Goal: Information Seeking & Learning: Learn about a topic

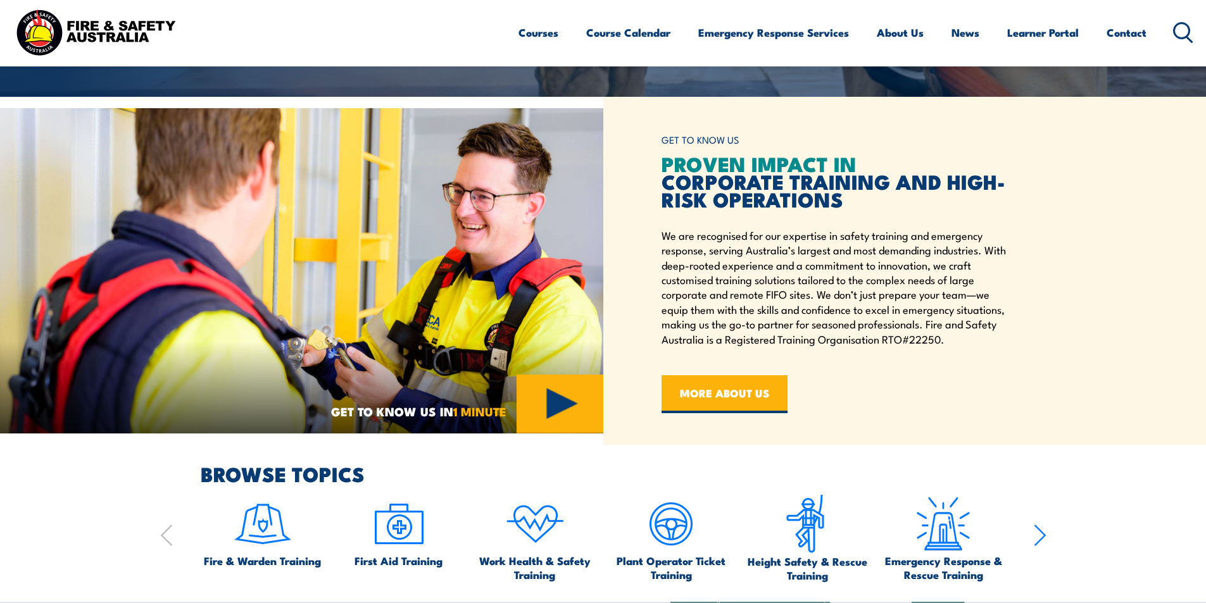
scroll to position [190, 0]
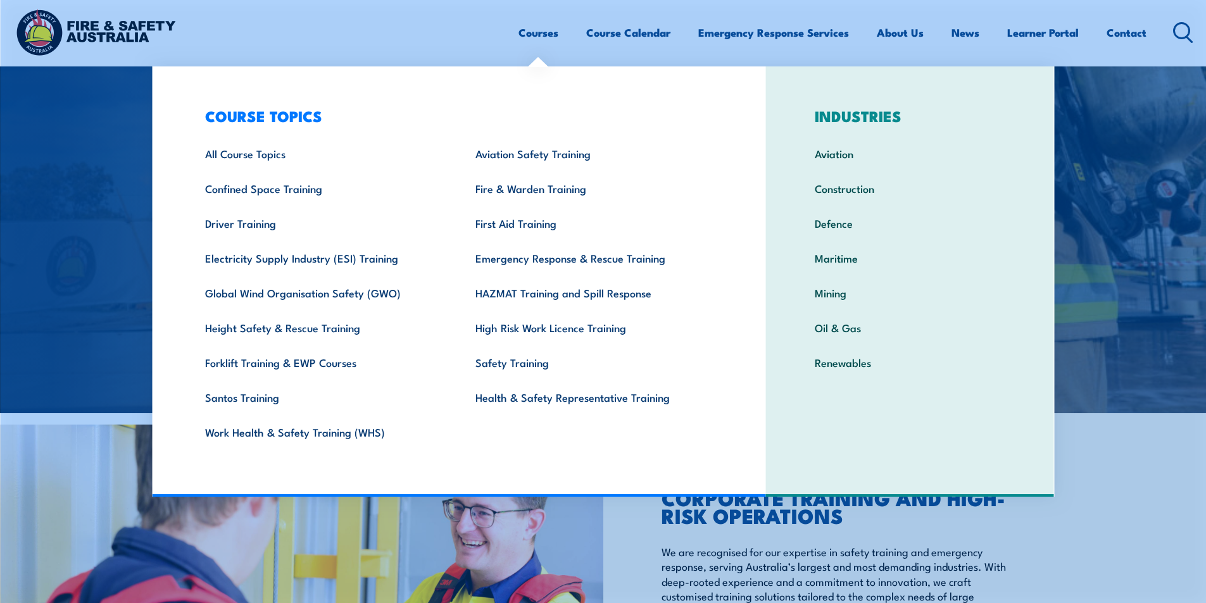
click at [539, 35] on link "Courses" at bounding box center [538, 33] width 40 height 34
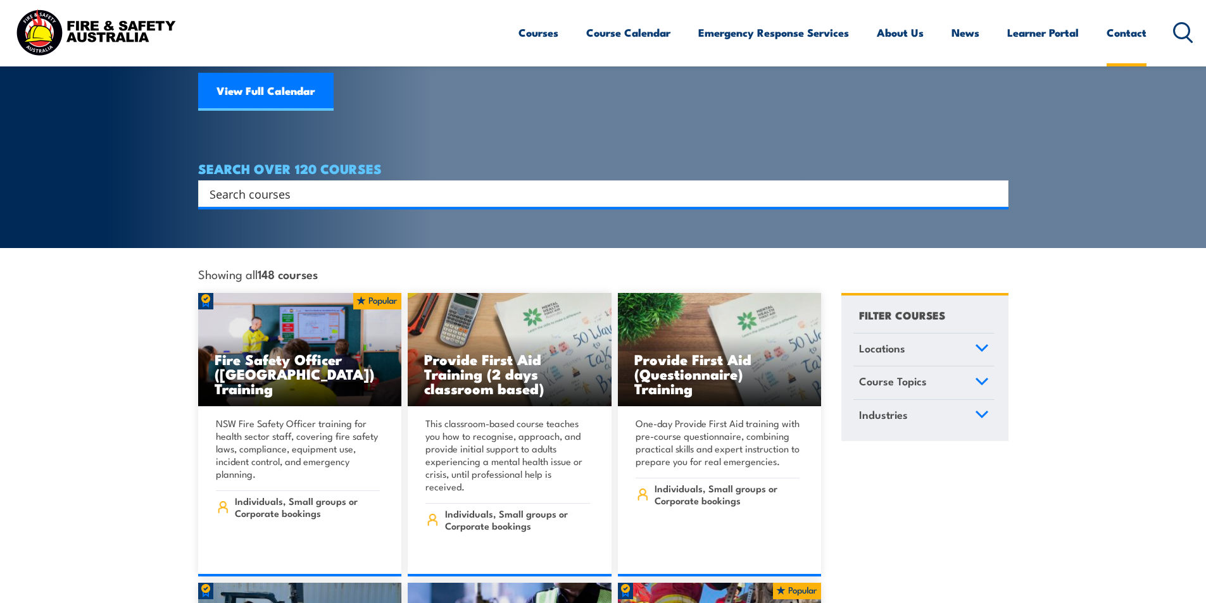
scroll to position [63, 0]
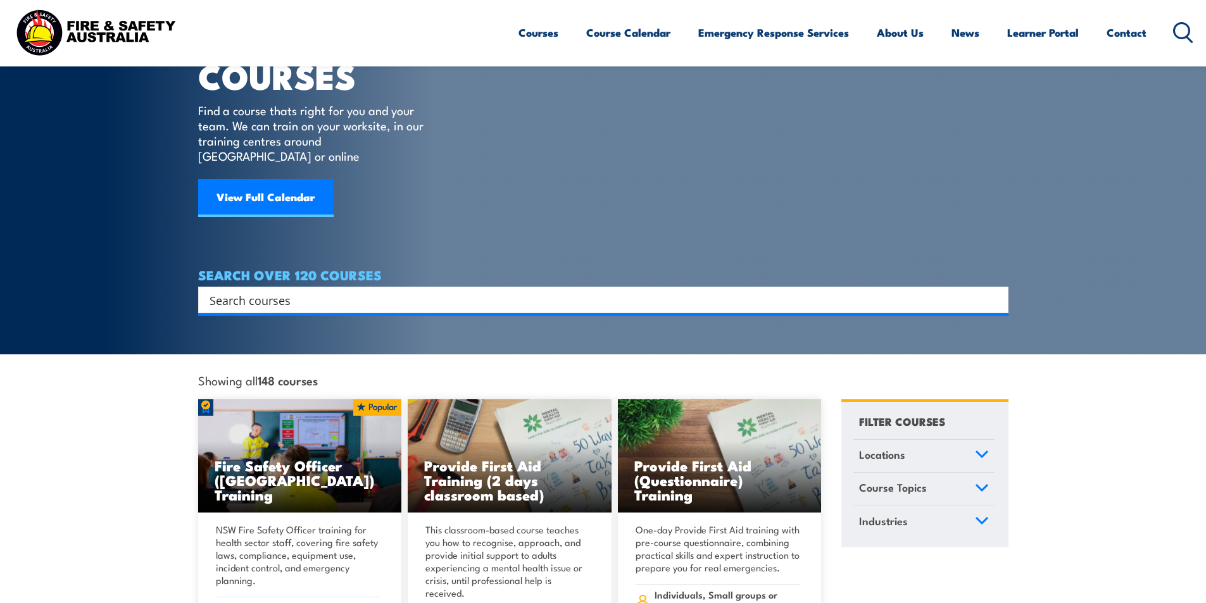
click at [1183, 34] on icon at bounding box center [1183, 32] width 20 height 21
click at [319, 291] on input "Search input" at bounding box center [594, 300] width 771 height 19
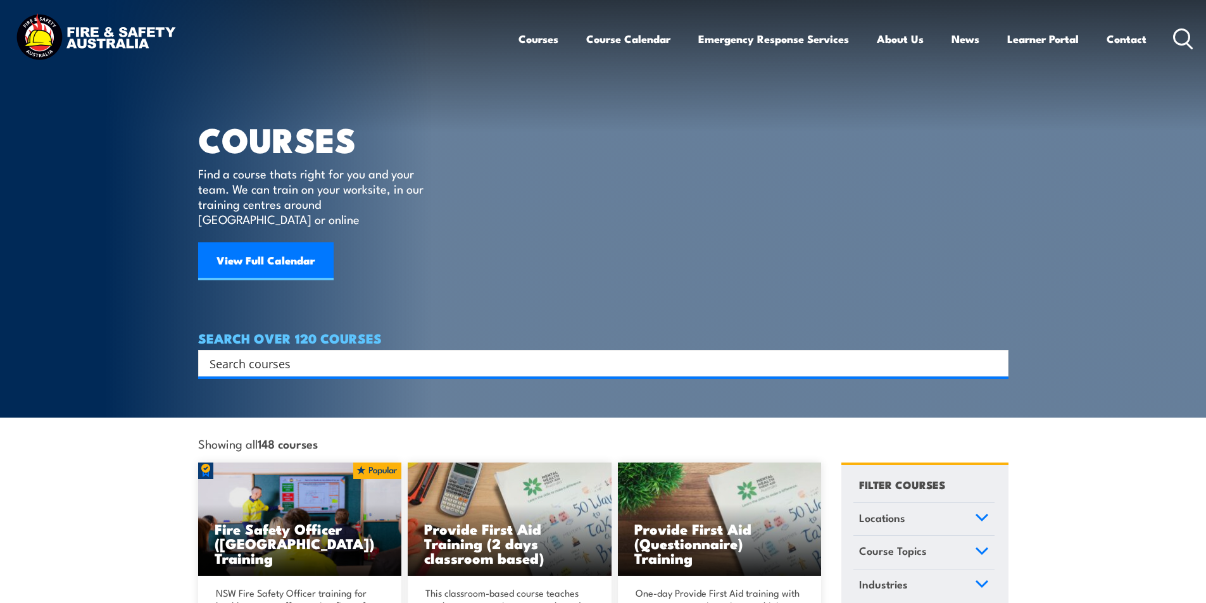
click at [292, 354] on input "Search input" at bounding box center [594, 363] width 771 height 19
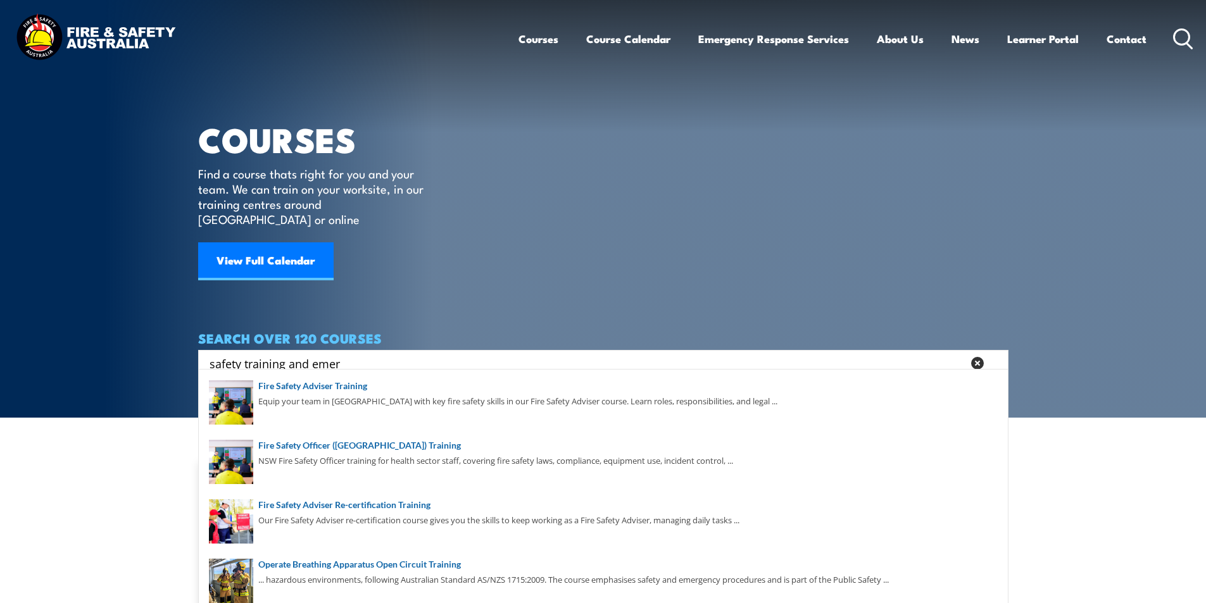
click at [366, 354] on input "safety training and emer" at bounding box center [585, 363] width 753 height 19
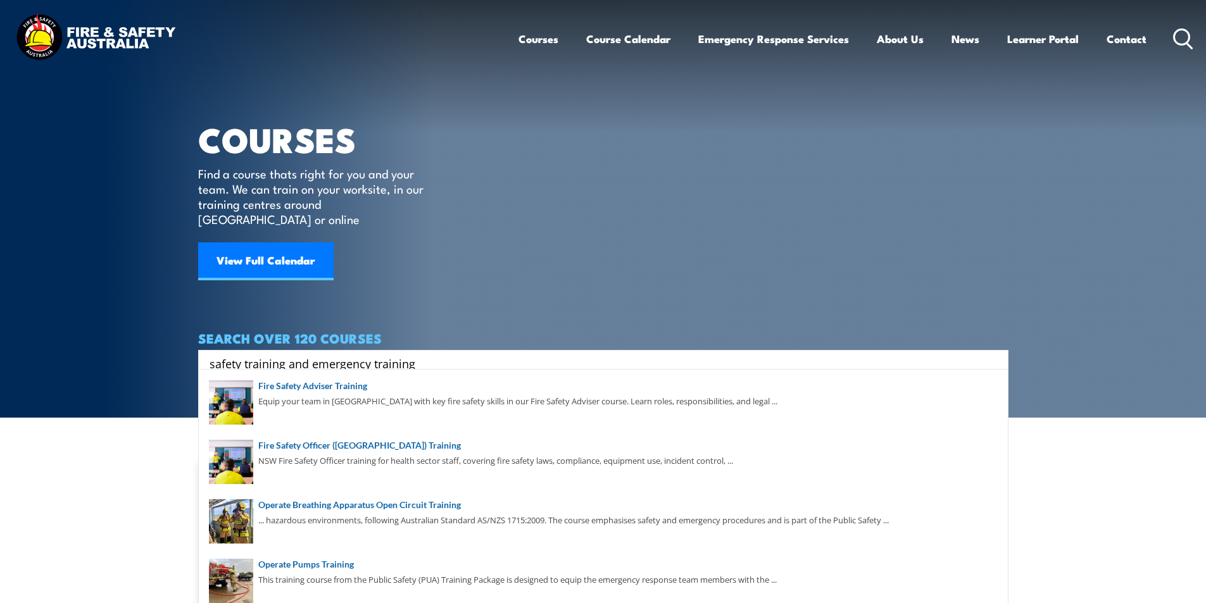
type input "safety training and emergency training"
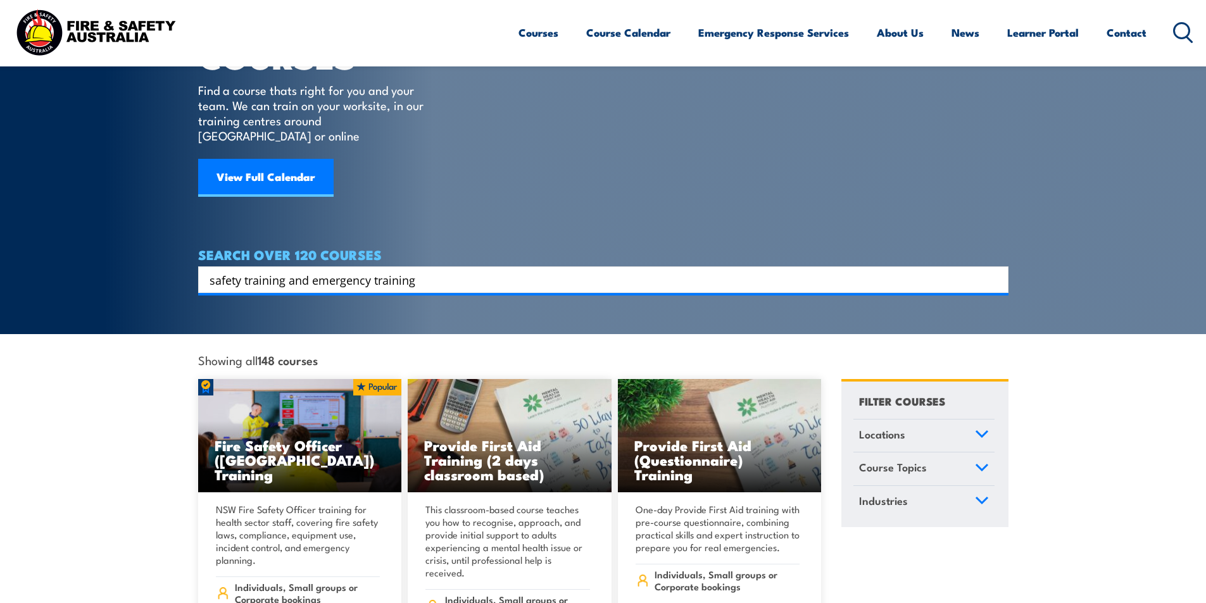
scroll to position [190, 0]
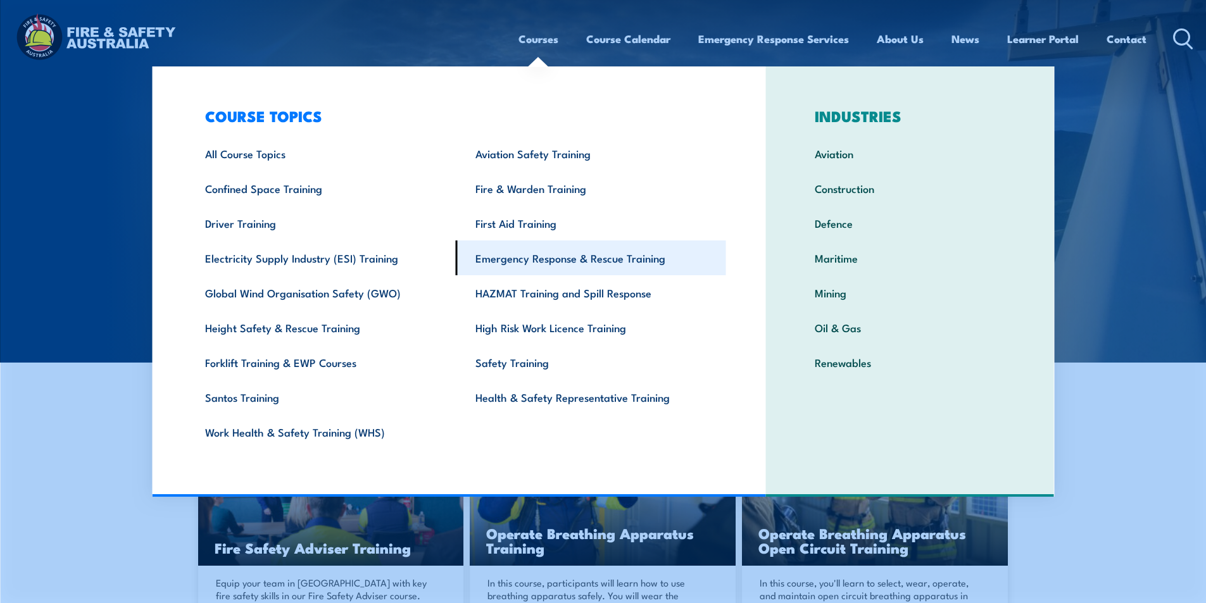
click at [543, 259] on link "Emergency Response & Rescue Training" at bounding box center [591, 258] width 270 height 35
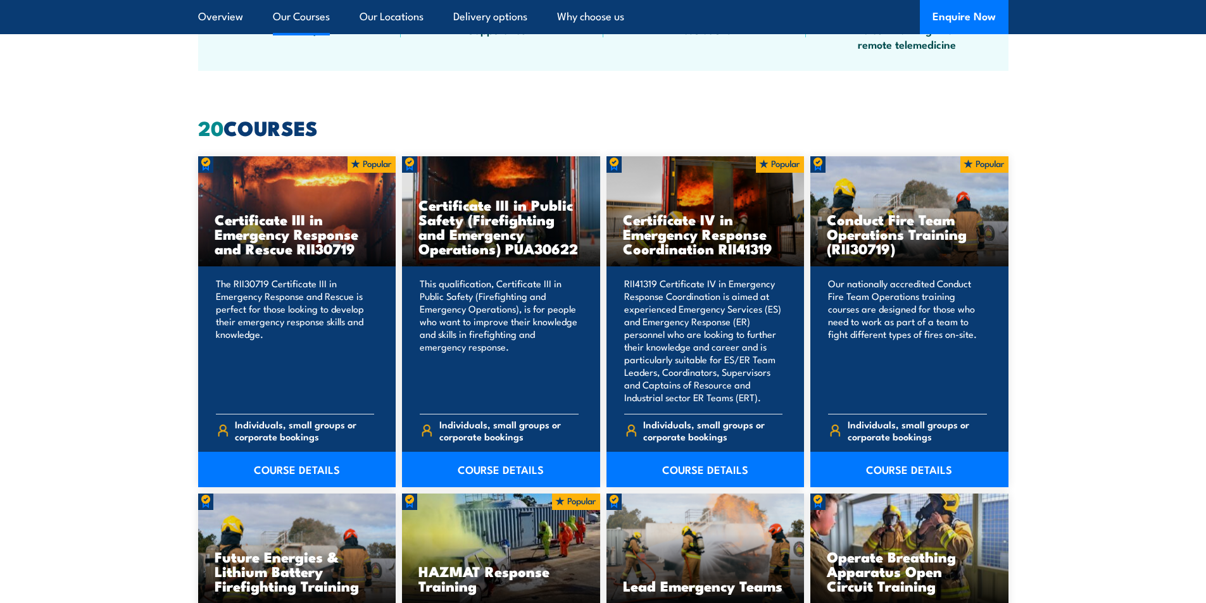
scroll to position [949, 0]
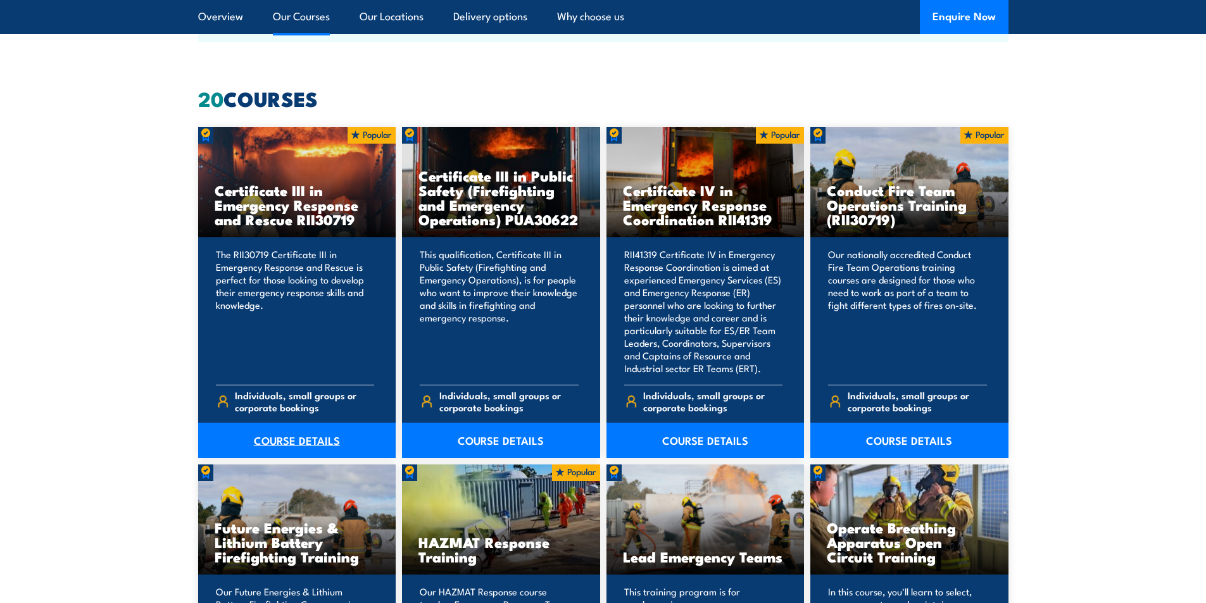
click at [279, 435] on link "COURSE DETAILS" at bounding box center [297, 440] width 198 height 35
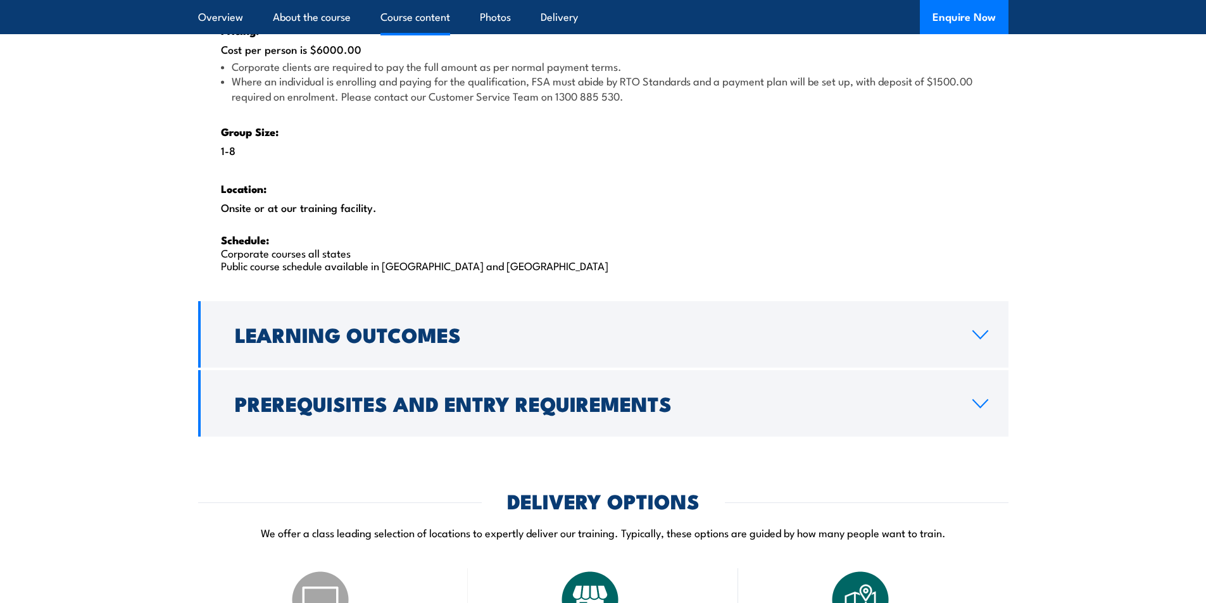
scroll to position [2025, 0]
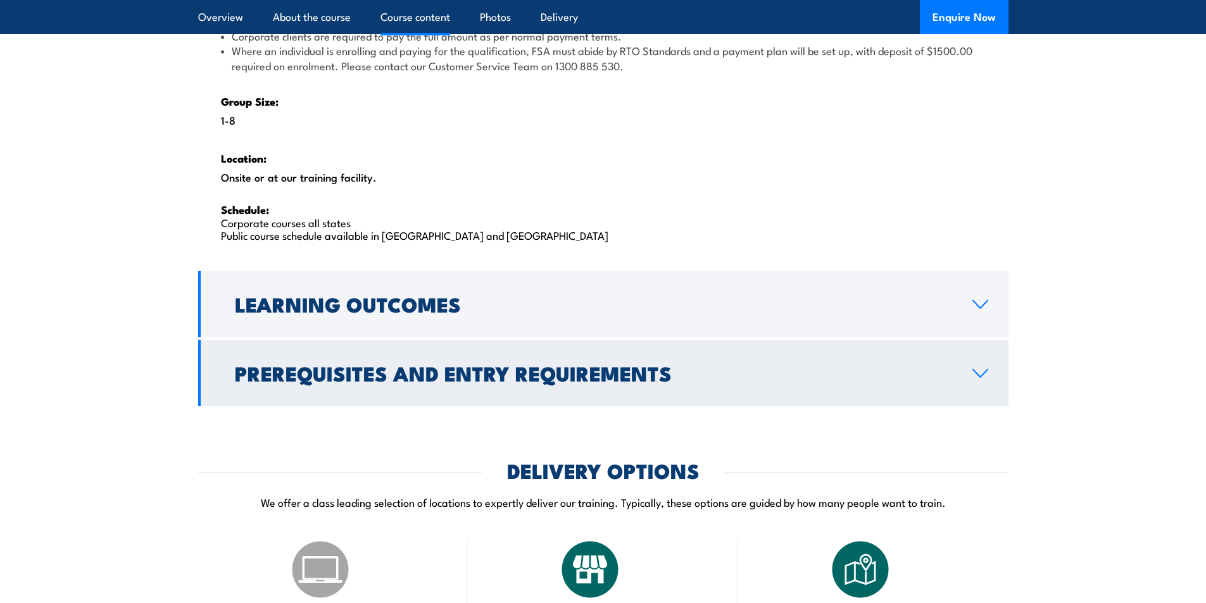
click at [439, 380] on h2 "Prerequisites and Entry Requirements" at bounding box center [593, 373] width 717 height 18
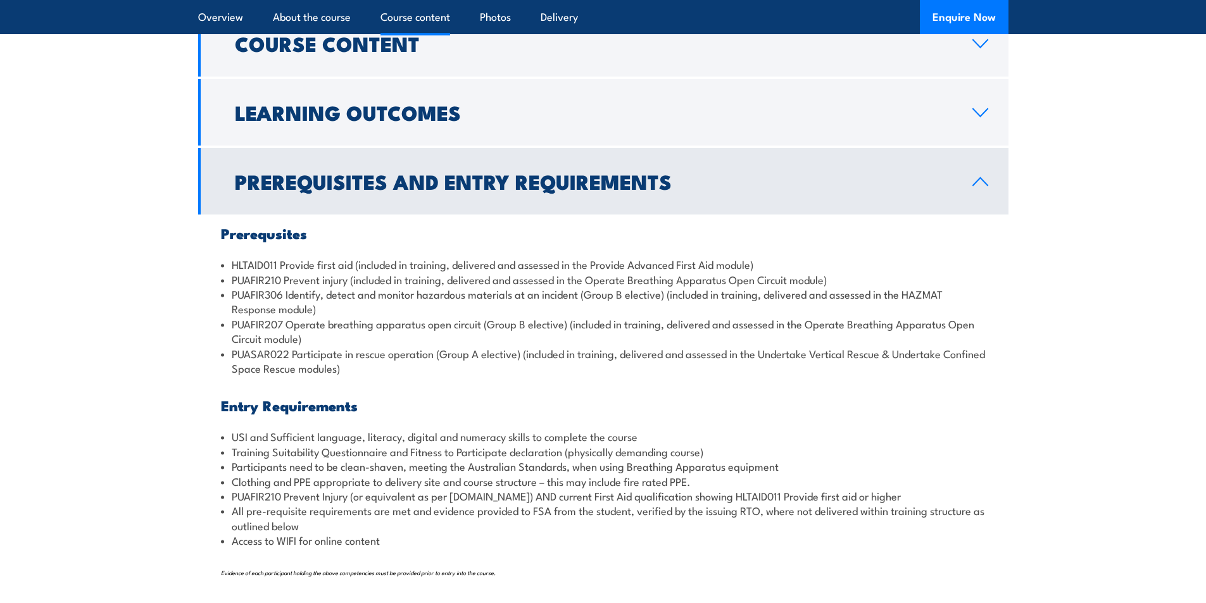
scroll to position [1294, 0]
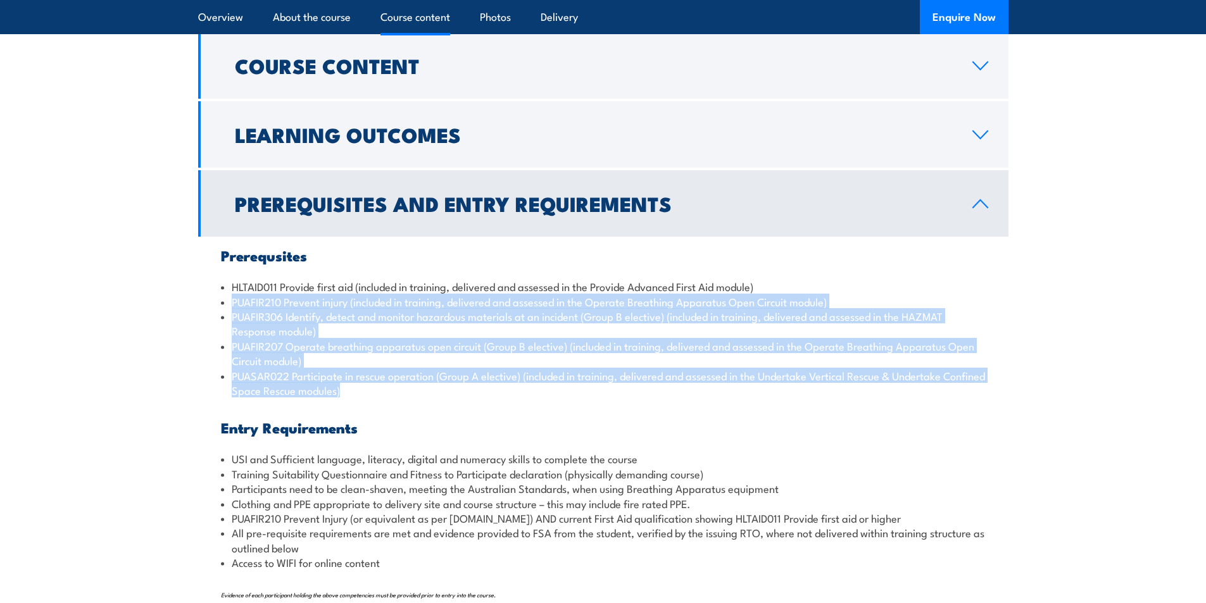
drag, startPoint x: 210, startPoint y: 301, endPoint x: 534, endPoint y: 391, distance: 336.3
click at [534, 391] on div "Prerequsites HLTAID011 Provide first aid (included in training, delivered and a…" at bounding box center [603, 433] width 810 height 392
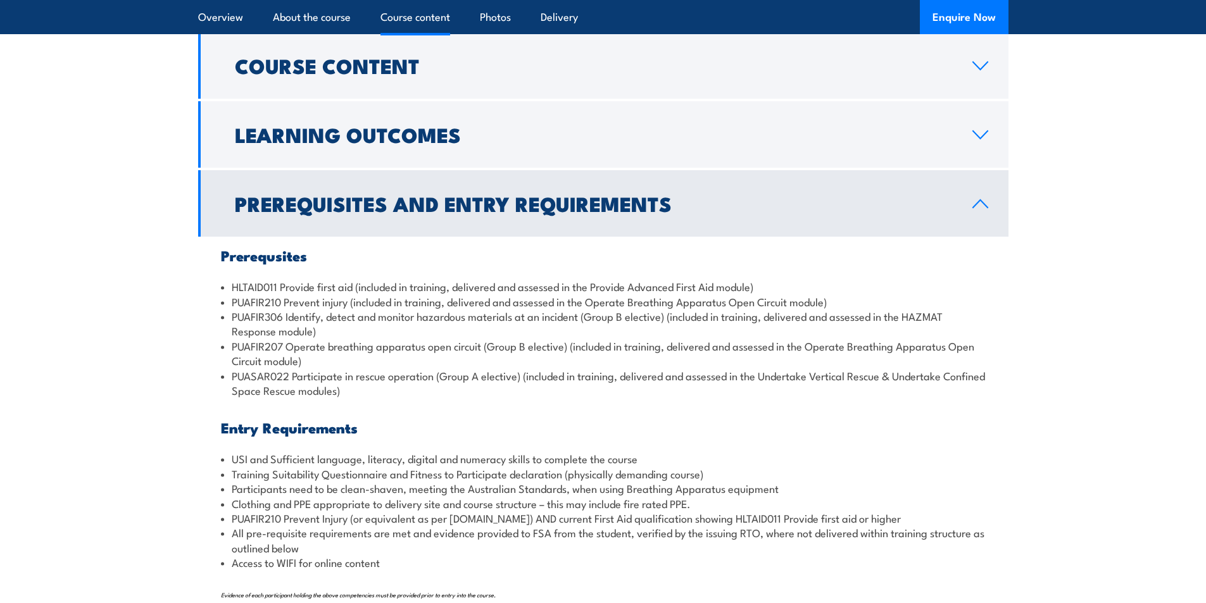
click at [532, 428] on h3 "Entry Requirements" at bounding box center [603, 427] width 765 height 15
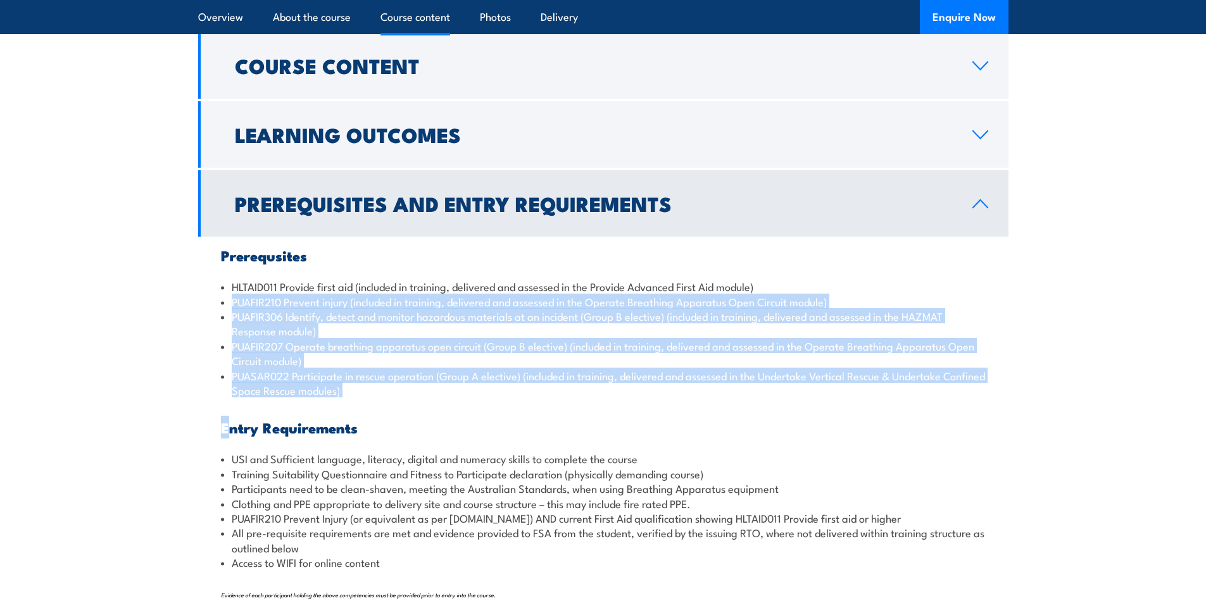
drag, startPoint x: 227, startPoint y: 308, endPoint x: 227, endPoint y: 410, distance: 102.5
click at [227, 410] on div "Prerequsites HLTAID011 Provide first aid (included in training, delivered and a…" at bounding box center [603, 433] width 810 height 392
click at [176, 359] on section "Course Content There are two options, you can choose between: INTENSIVE - Atten…" at bounding box center [603, 330] width 1206 height 596
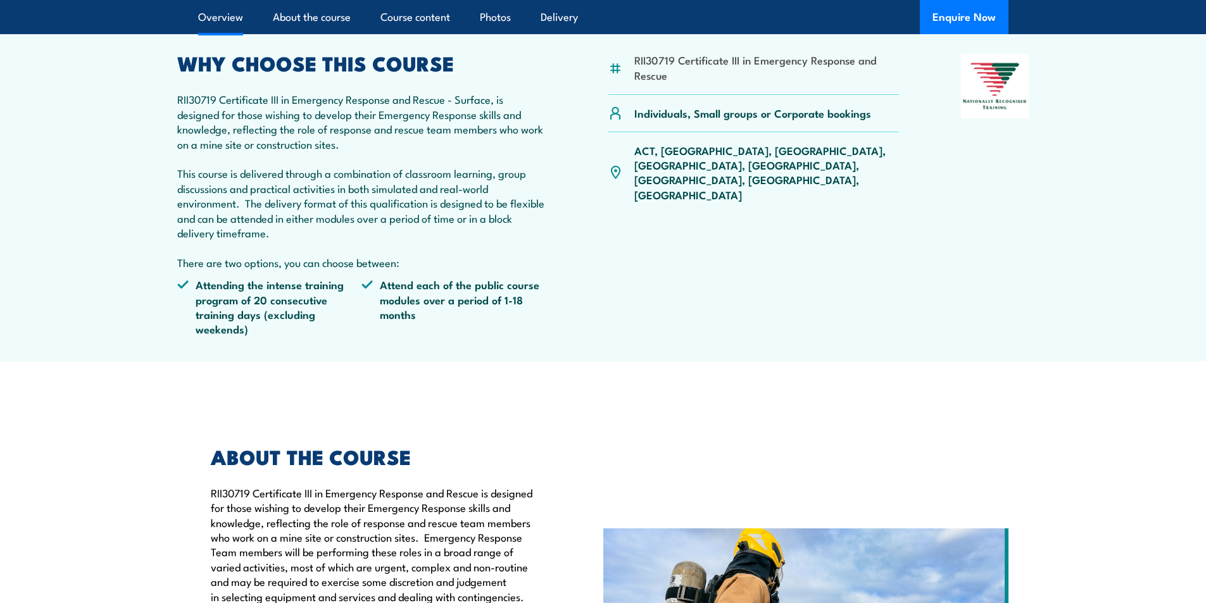
scroll to position [443, 0]
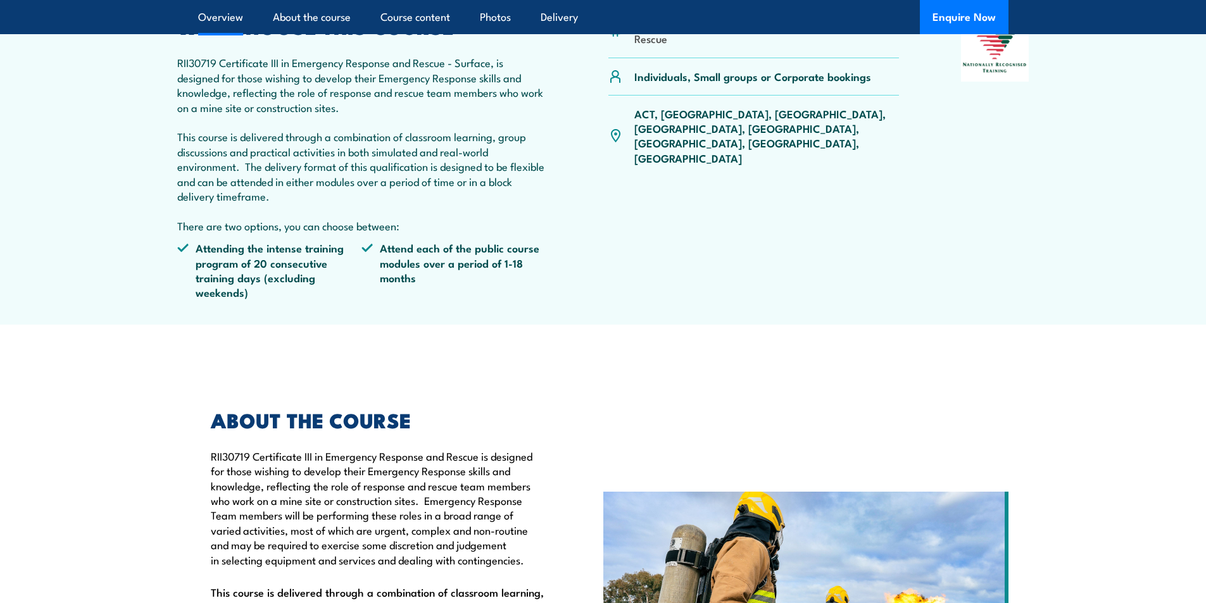
click at [639, 289] on div "RII30719 Certificate III in Emergency Response and Rescue Individuals, Small gr…" at bounding box center [753, 163] width 291 height 292
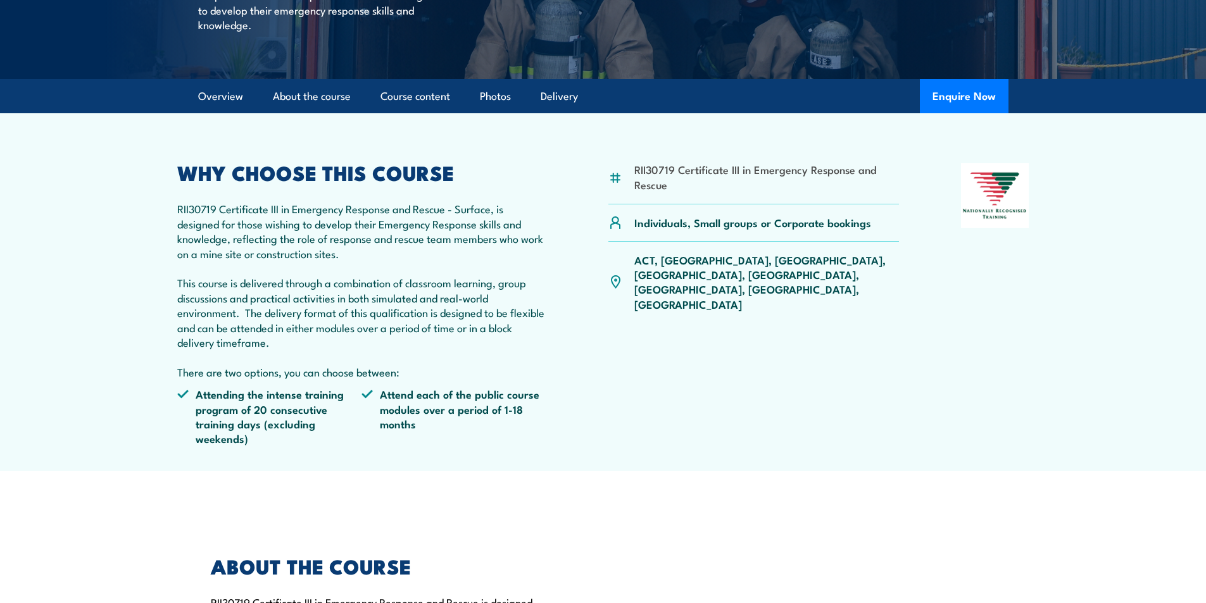
scroll to position [316, 0]
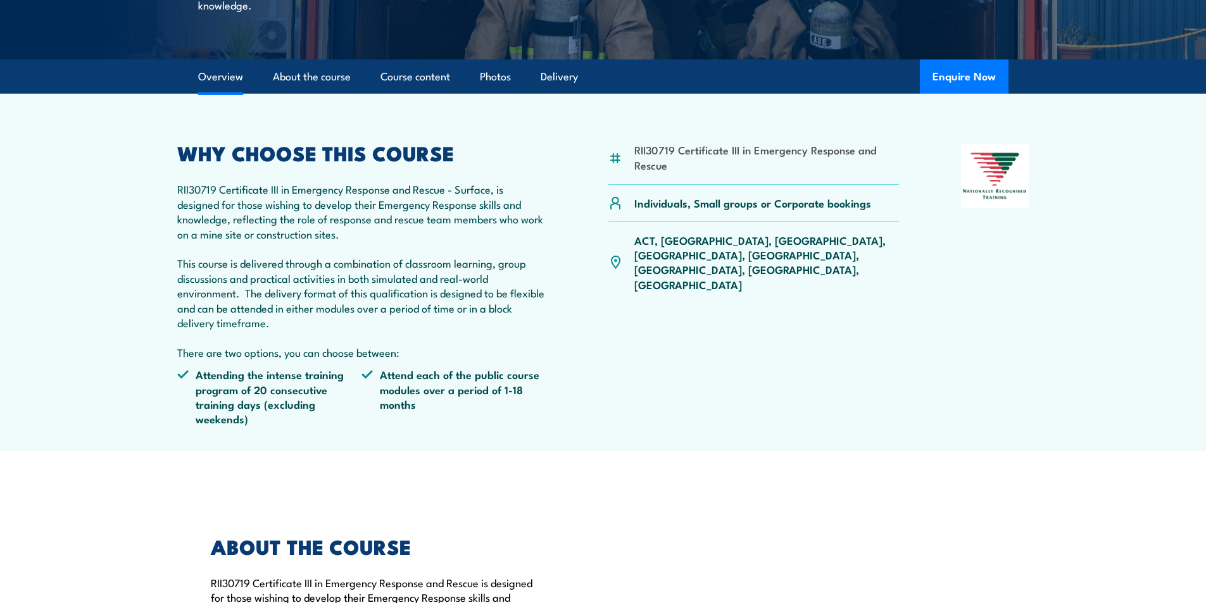
drag, startPoint x: 947, startPoint y: 154, endPoint x: 1072, endPoint y: 278, distance: 175.4
click at [1072, 277] on section "RII30719 Certificate III in Emergency Response and Rescue Individuals, Small gr…" at bounding box center [603, 273] width 1206 height 358
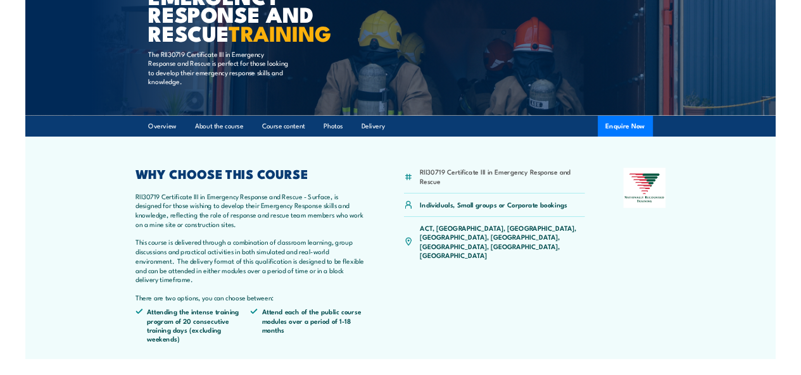
scroll to position [0, 0]
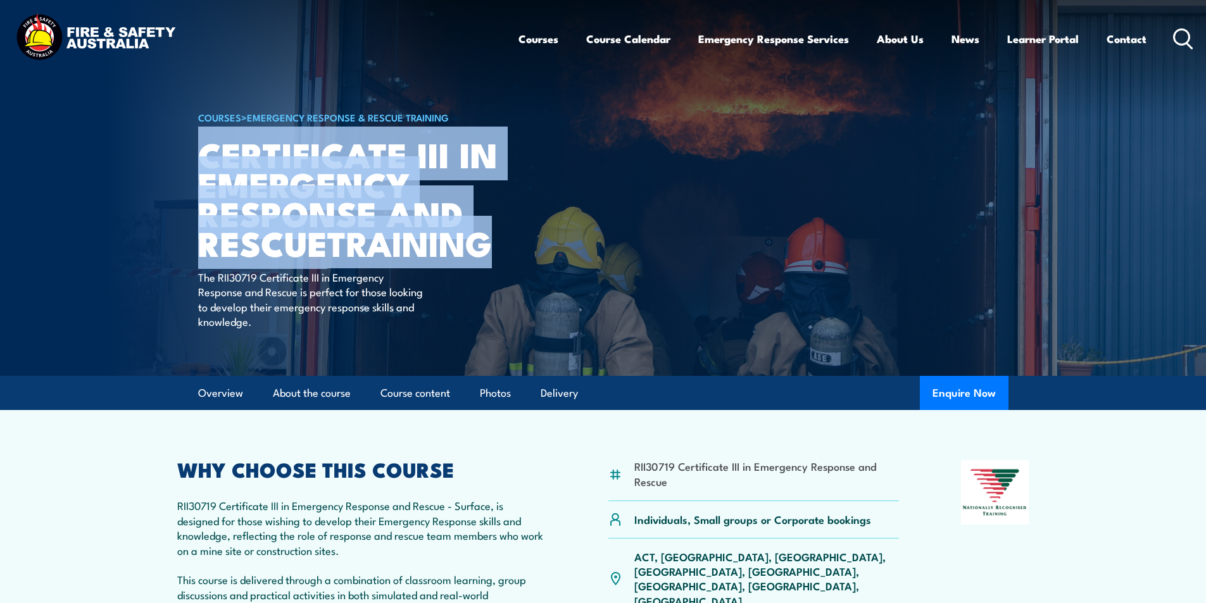
drag, startPoint x: 201, startPoint y: 142, endPoint x: 563, endPoint y: 247, distance: 377.4
click at [563, 247] on article "COURSES > Emergency Response & Rescue Training Certificate III in Emergency Res…" at bounding box center [603, 188] width 810 height 376
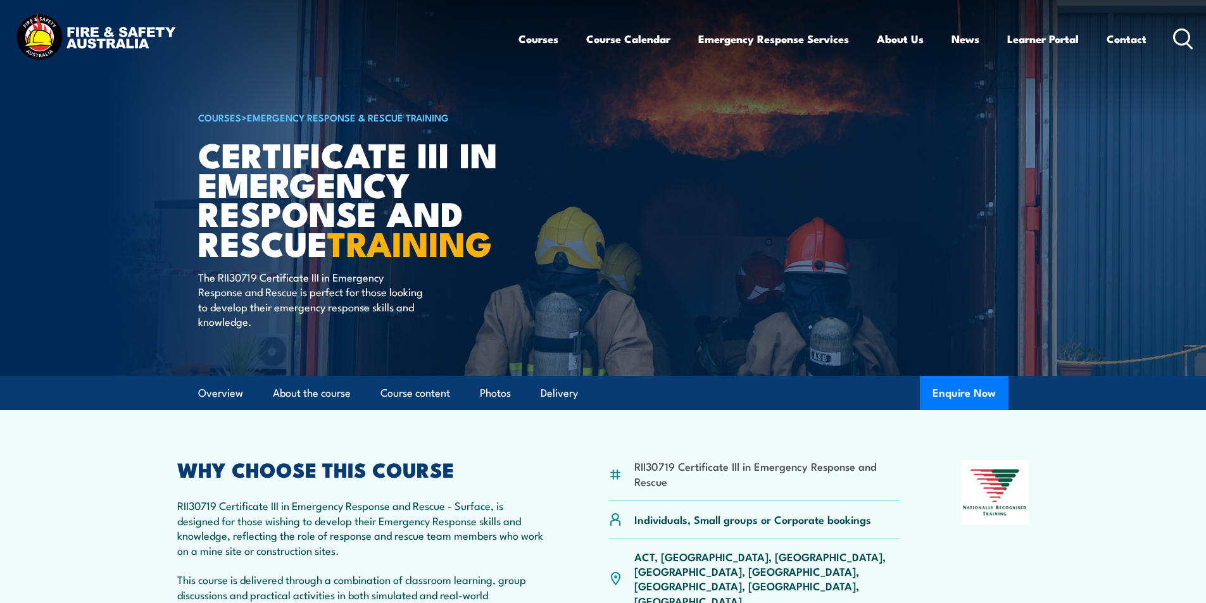
click at [708, 123] on article "COURSES > Emergency Response & Rescue Training Certificate III in Emergency Res…" at bounding box center [603, 188] width 810 height 376
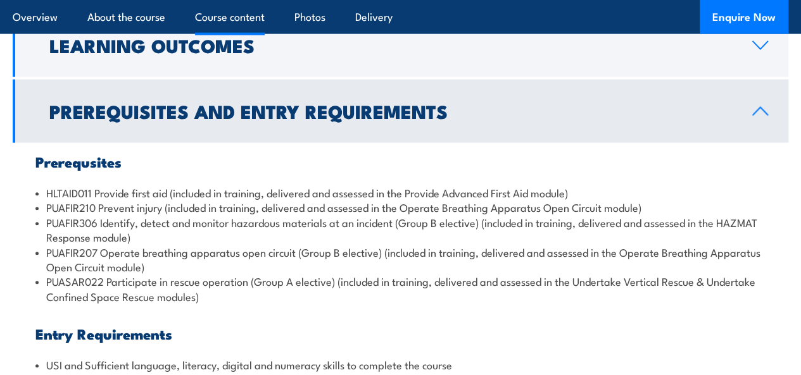
scroll to position [1329, 0]
